Goal: Information Seeking & Learning: Learn about a topic

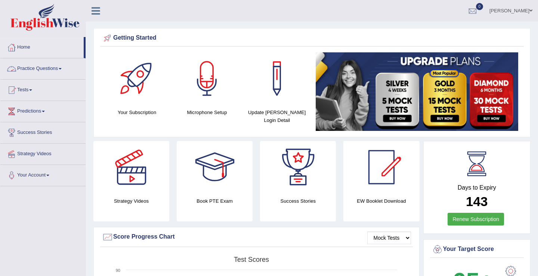
click at [40, 64] on link "Practice Questions" at bounding box center [42, 67] width 85 height 19
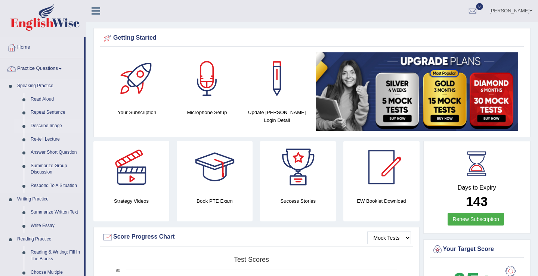
click at [50, 124] on link "Describe Image" at bounding box center [55, 125] width 56 height 13
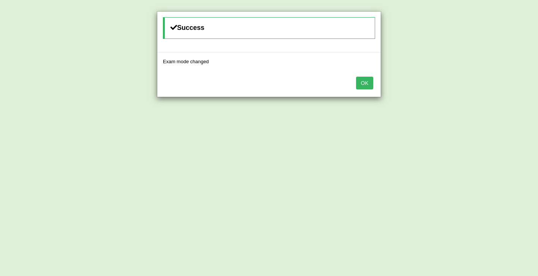
click at [365, 82] on button "OK" at bounding box center [364, 83] width 17 height 13
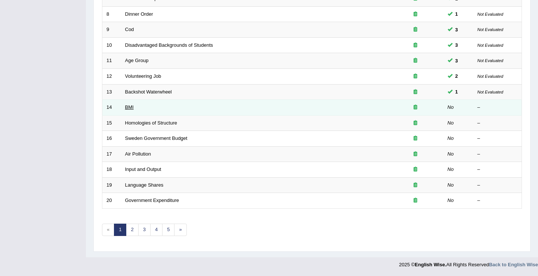
click at [127, 108] on link "BMI" at bounding box center [129, 107] width 9 height 6
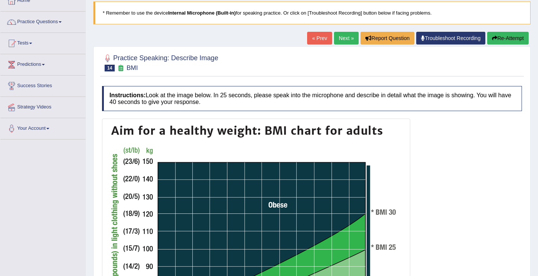
scroll to position [51, 0]
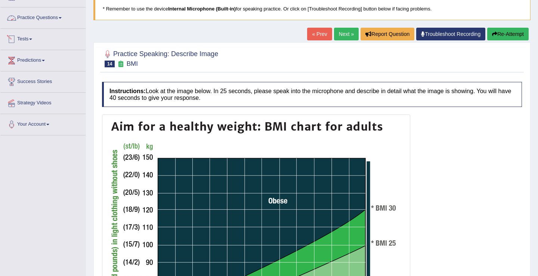
click at [62, 17] on span at bounding box center [60, 17] width 3 height 1
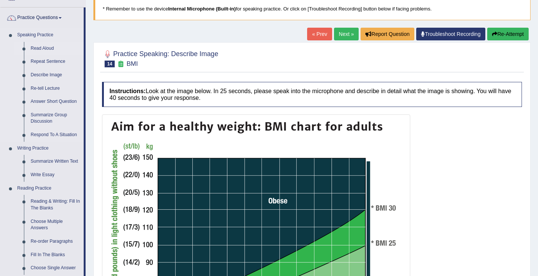
click at [45, 47] on link "Read Aloud" at bounding box center [55, 48] width 56 height 13
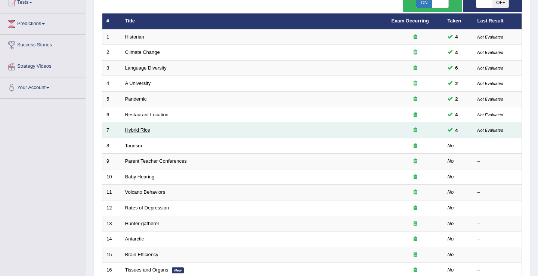
click at [137, 131] on link "Hybrid Rice" at bounding box center [137, 130] width 25 height 6
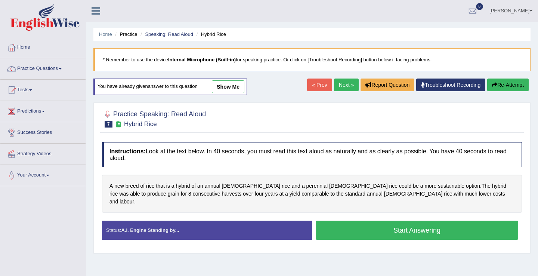
click at [353, 222] on button "Start Answering" at bounding box center [417, 230] width 203 height 19
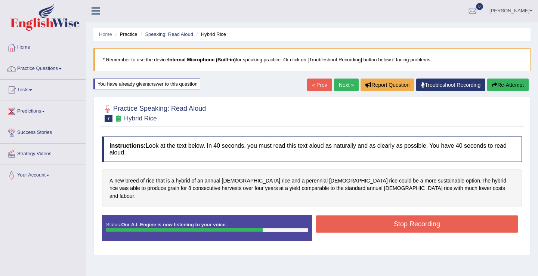
click at [353, 222] on button "Stop Recording" at bounding box center [417, 223] width 203 height 17
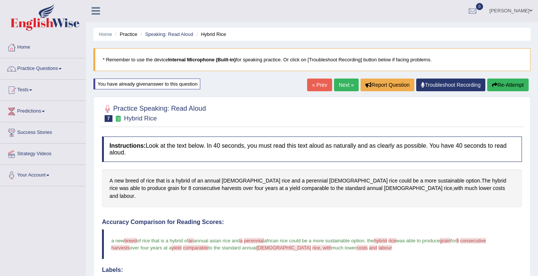
click at [336, 86] on link "Next »" at bounding box center [346, 84] width 25 height 13
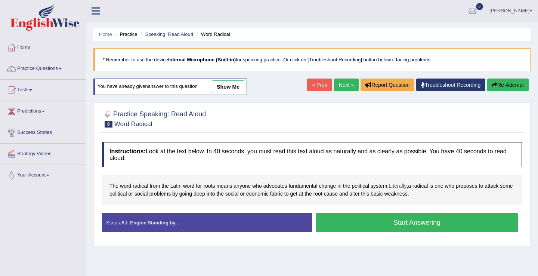
click at [401, 184] on span "Literally" at bounding box center [398, 186] width 18 height 8
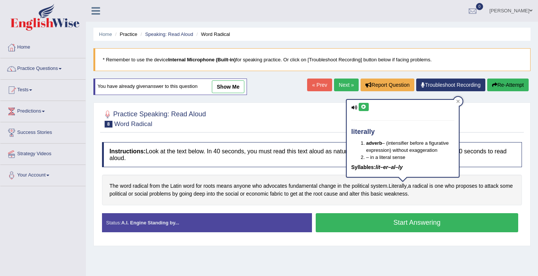
click at [364, 109] on button at bounding box center [364, 107] width 10 height 8
click at [385, 231] on button "Start Answering" at bounding box center [417, 222] width 203 height 19
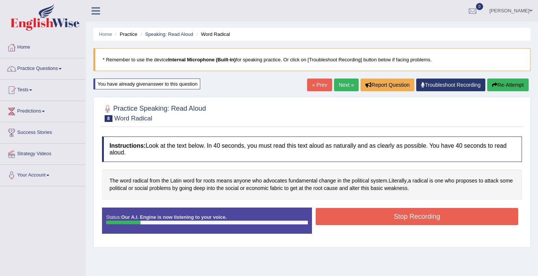
click at [312, 89] on link "« Prev" at bounding box center [319, 84] width 25 height 13
drag, startPoint x: 336, startPoint y: 221, endPoint x: 335, endPoint y: 174, distance: 47.1
click at [336, 209] on button "Stop Recording" at bounding box center [417, 216] width 203 height 17
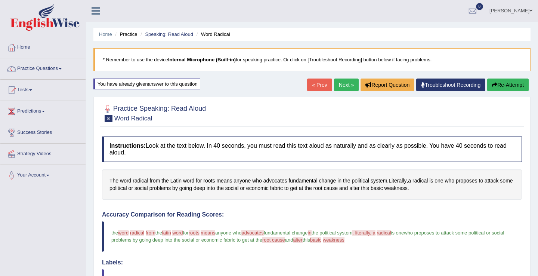
click at [338, 86] on link "Next »" at bounding box center [346, 84] width 25 height 13
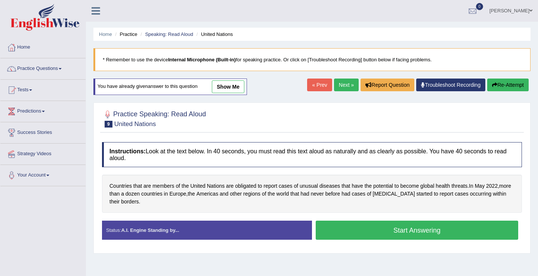
click at [344, 235] on button "Start Answering" at bounding box center [417, 230] width 203 height 19
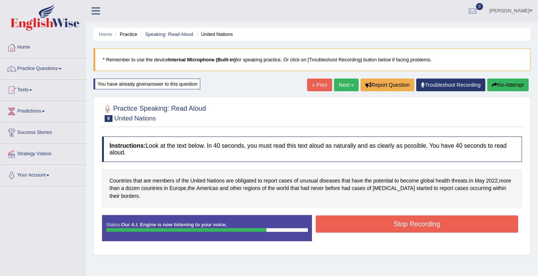
click at [344, 216] on button "Stop Recording" at bounding box center [417, 223] width 203 height 17
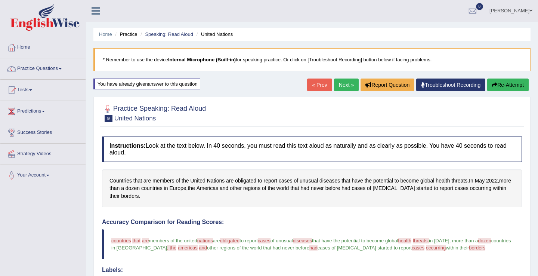
click at [343, 83] on link "Next »" at bounding box center [346, 84] width 25 height 13
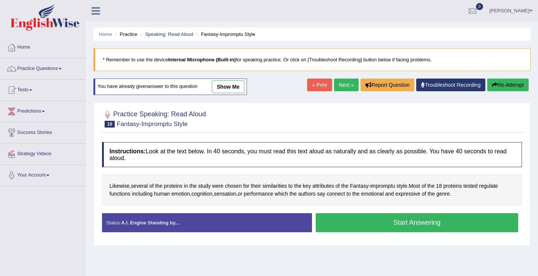
click at [331, 223] on button "Start Answering" at bounding box center [417, 222] width 203 height 19
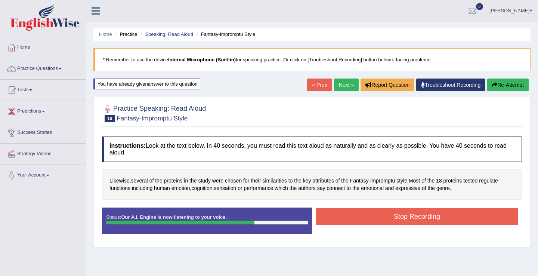
click at [331, 223] on button "Stop Recording" at bounding box center [417, 216] width 203 height 17
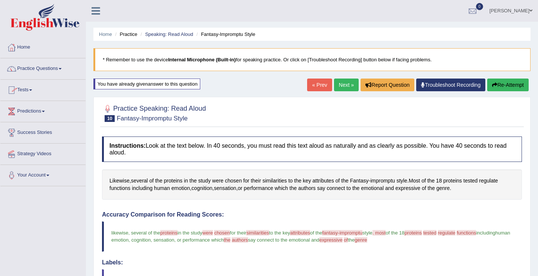
click at [38, 72] on link "Practice Questions" at bounding box center [42, 67] width 85 height 19
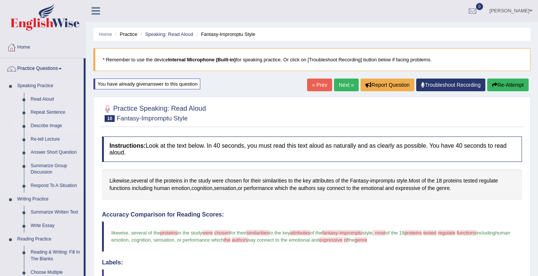
click at [47, 124] on link "Describe Image" at bounding box center [55, 125] width 56 height 13
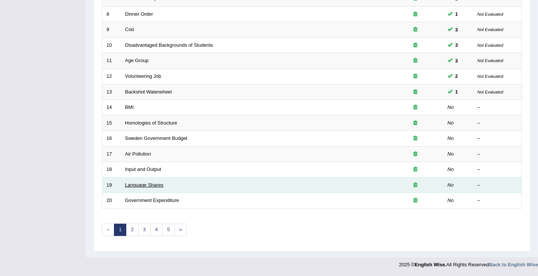
click at [136, 187] on link "Language Shares" at bounding box center [144, 185] width 39 height 6
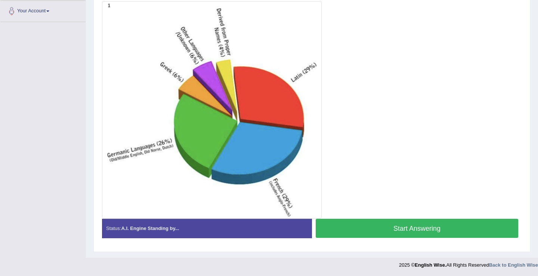
scroll to position [165, 0]
click at [375, 227] on button "Start Answering" at bounding box center [417, 227] width 203 height 19
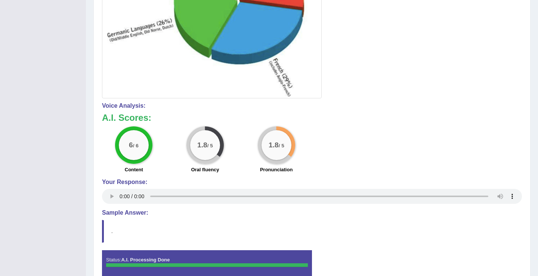
scroll to position [0, 0]
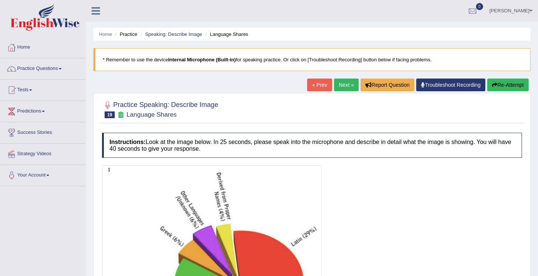
click at [526, 14] on link "[PERSON_NAME]" at bounding box center [511, 9] width 54 height 19
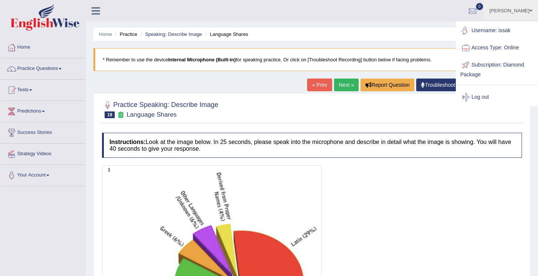
click at [519, 12] on link "[PERSON_NAME]" at bounding box center [511, 9] width 54 height 19
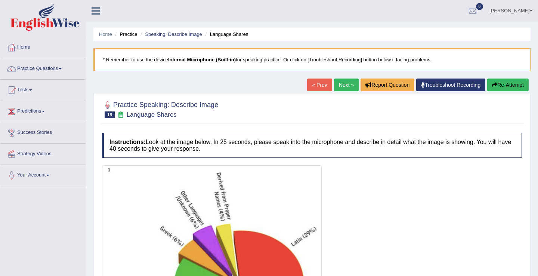
click at [526, 9] on link "[PERSON_NAME]" at bounding box center [511, 9] width 54 height 19
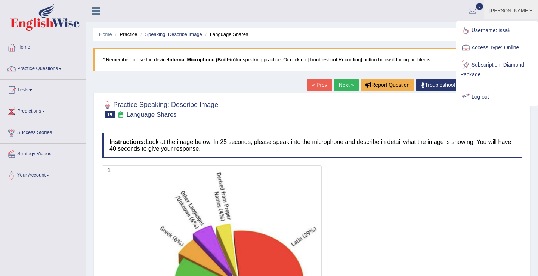
click at [480, 97] on link "Log out" at bounding box center [497, 97] width 81 height 17
